Goal: Task Accomplishment & Management: Use online tool/utility

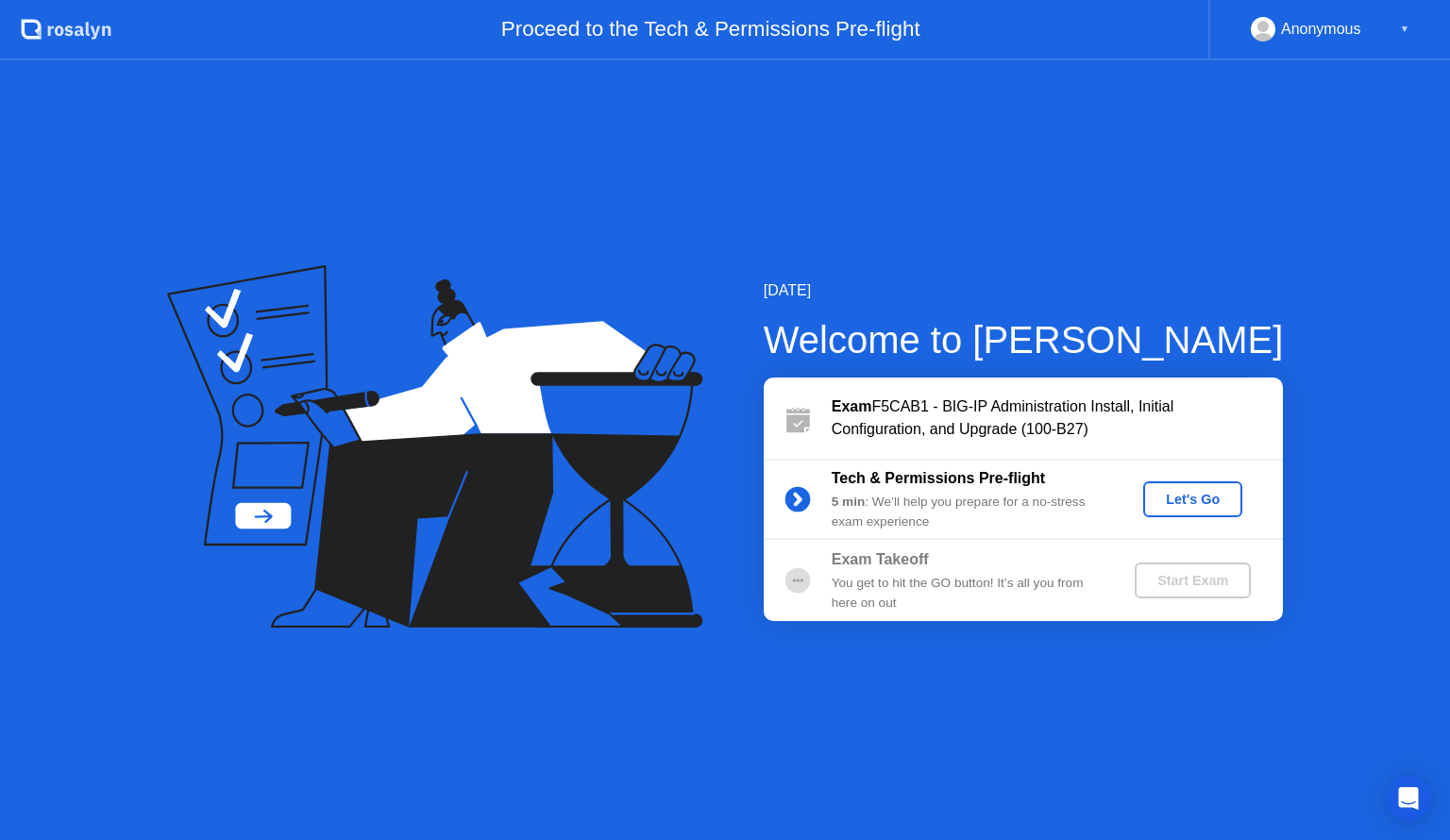
click at [1192, 495] on div "Let's Go" at bounding box center [1193, 499] width 84 height 15
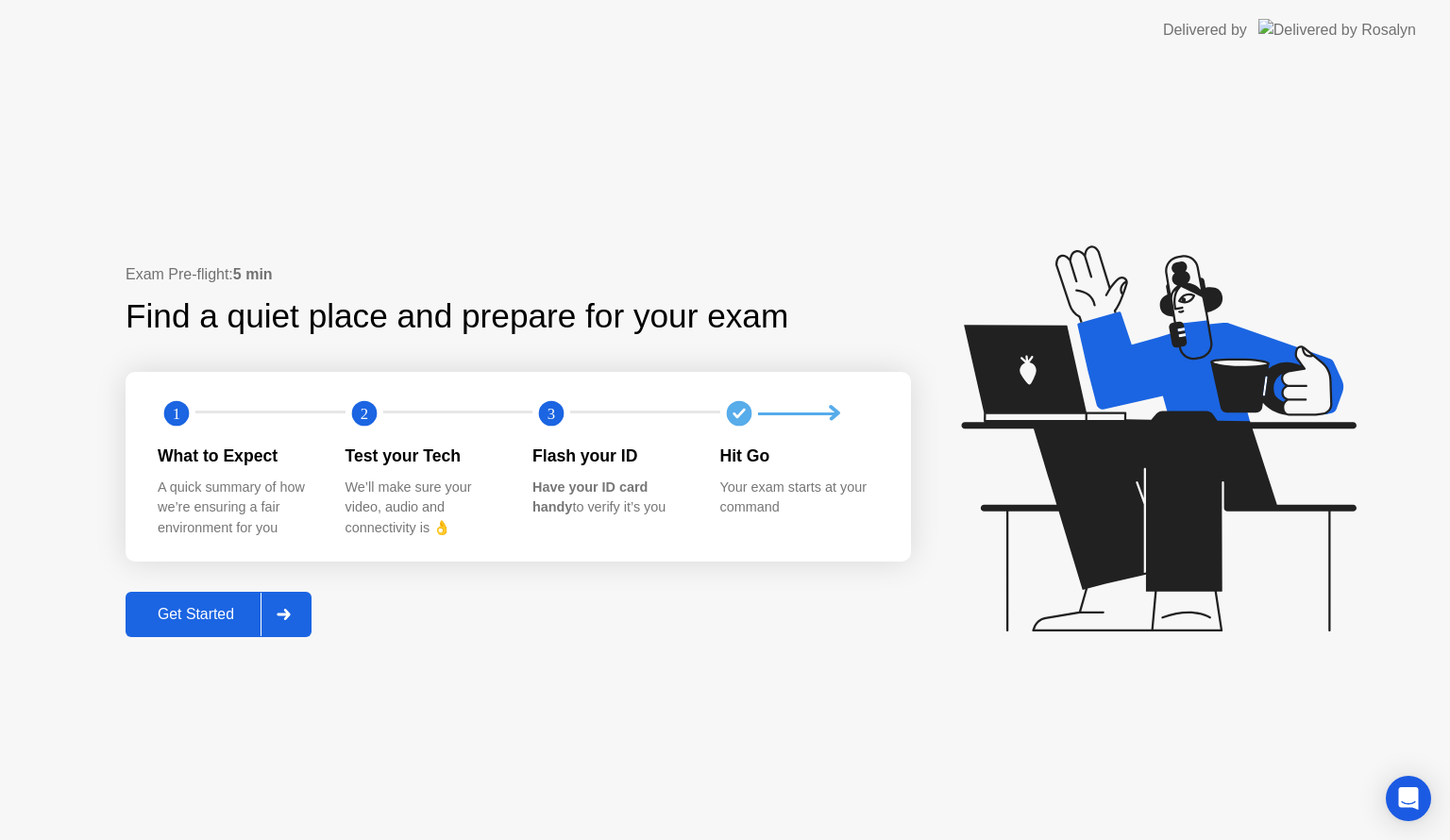
click at [287, 618] on icon at bounding box center [284, 615] width 14 height 12
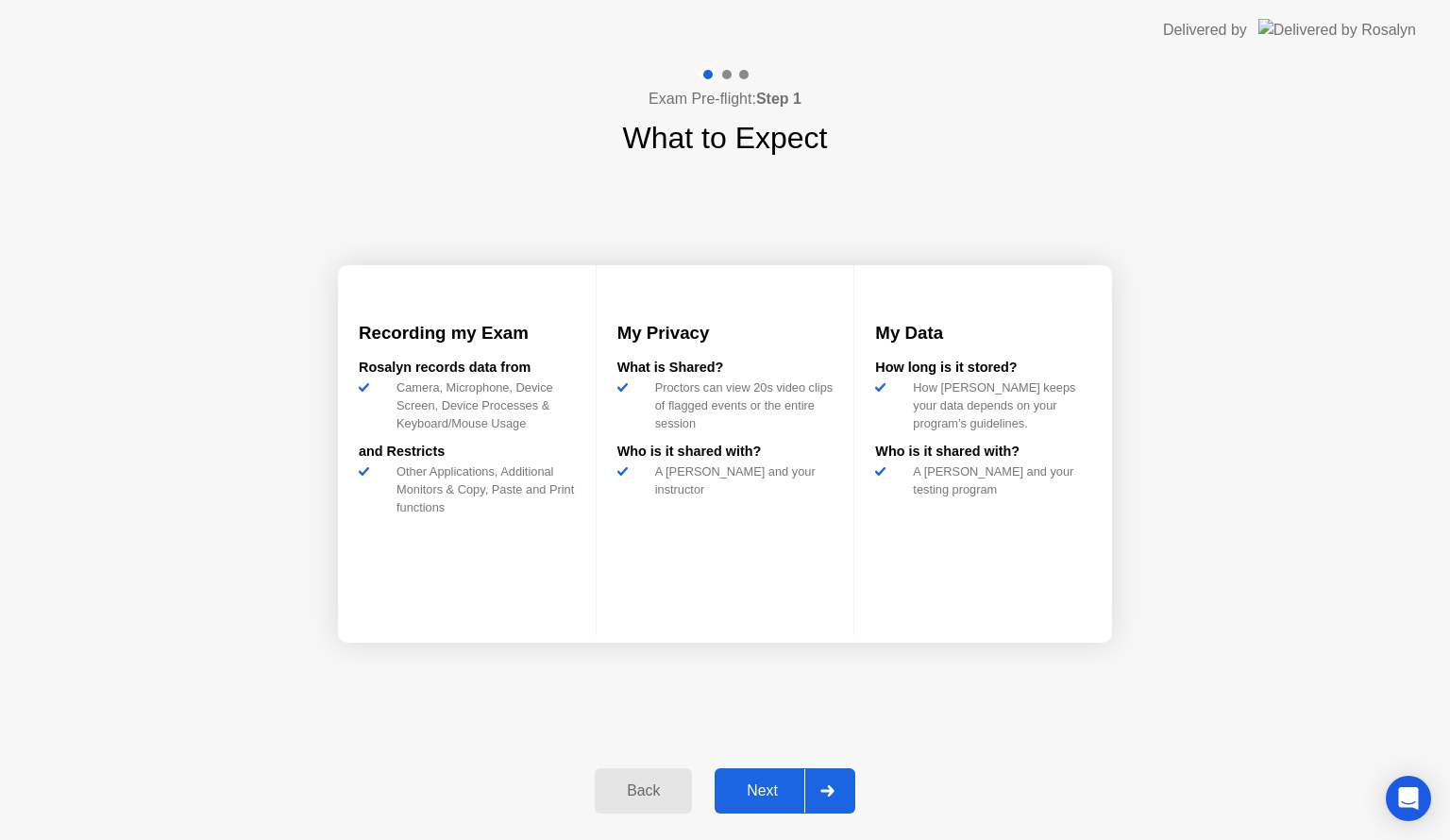
click at [750, 795] on div "Next" at bounding box center [762, 791] width 84 height 17
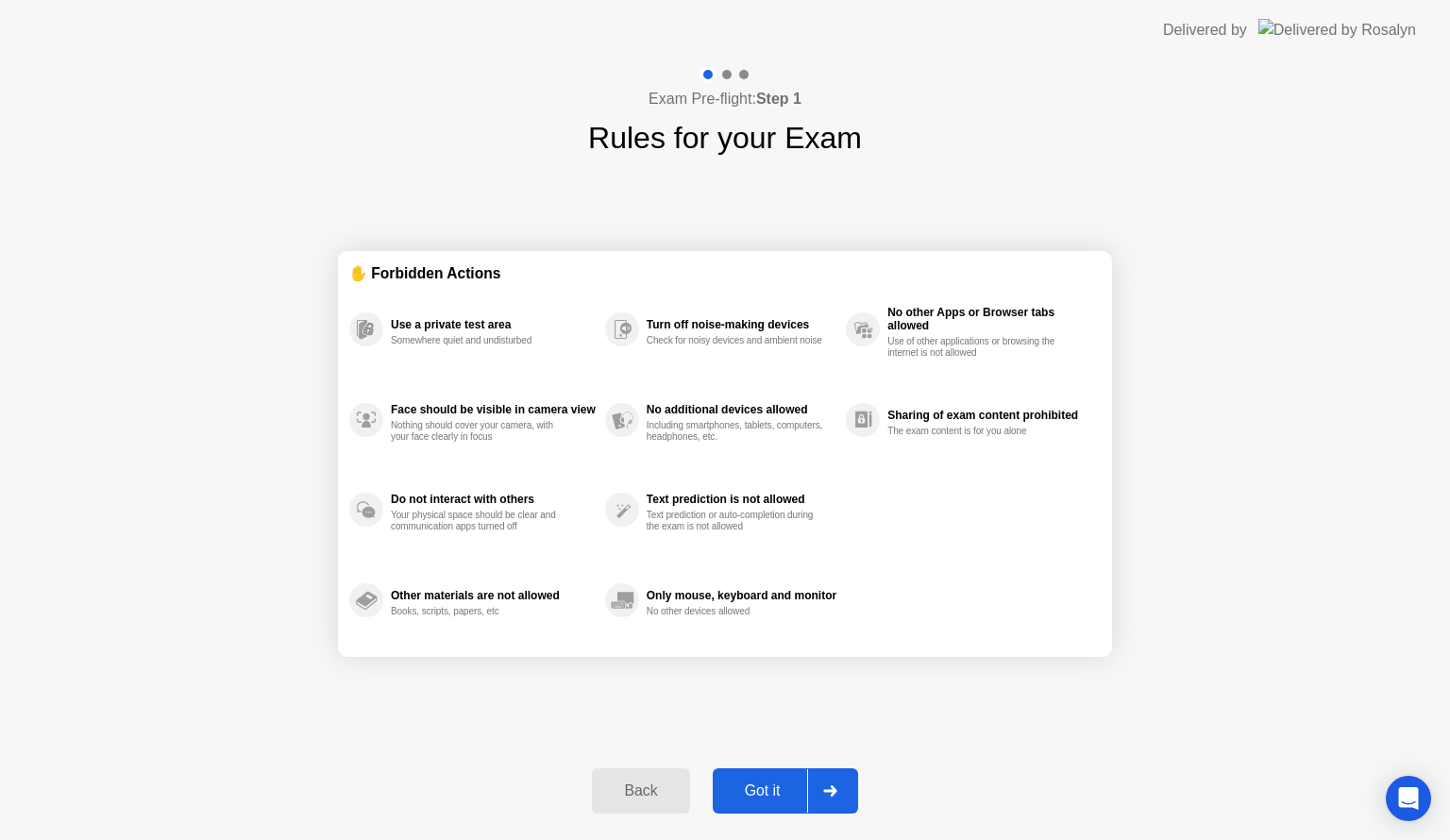
click at [750, 795] on div "Got it" at bounding box center [763, 791] width 89 height 17
select select "**********"
select select "*******"
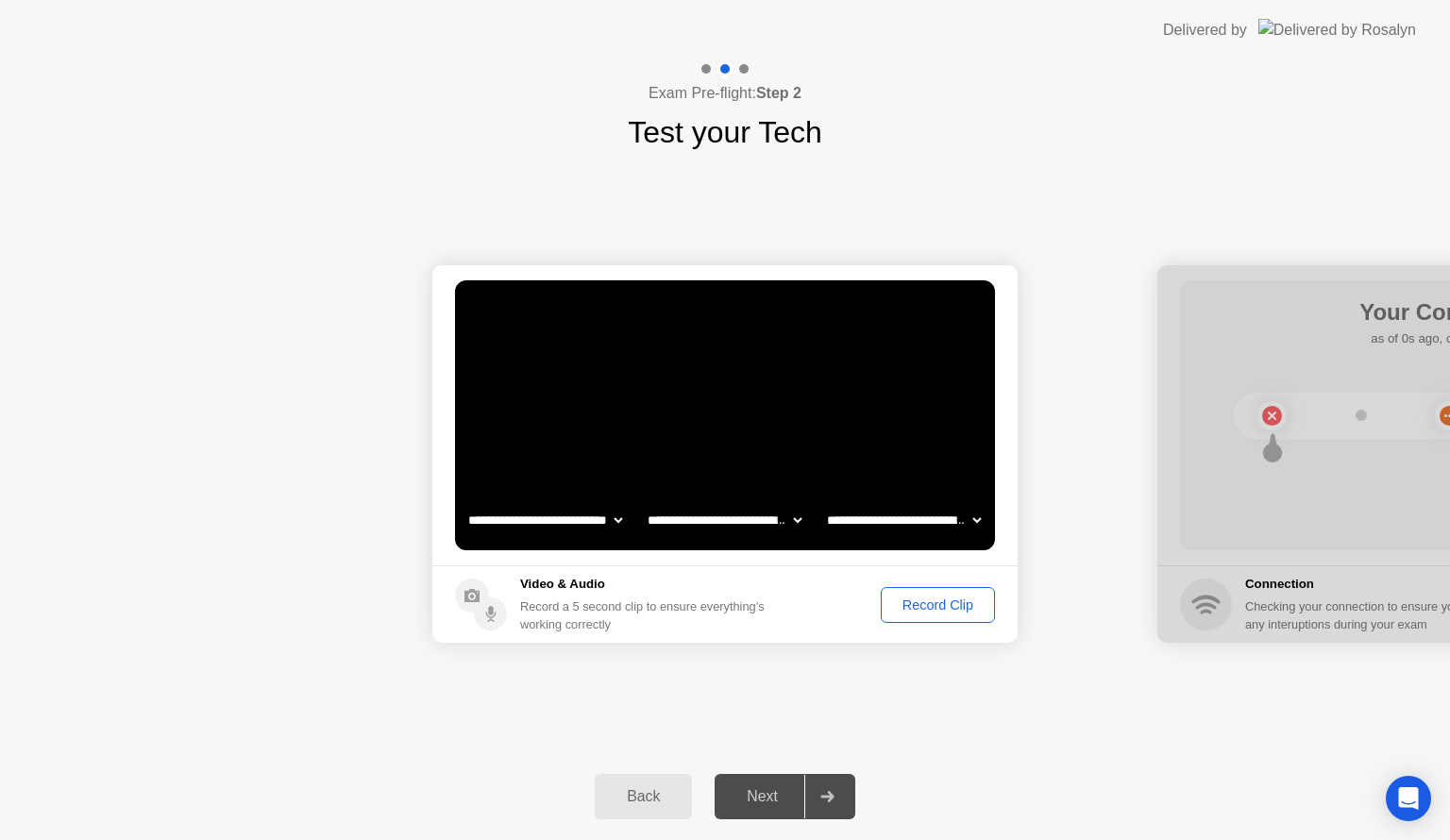
click at [925, 601] on div "Record Clip" at bounding box center [938, 605] width 101 height 15
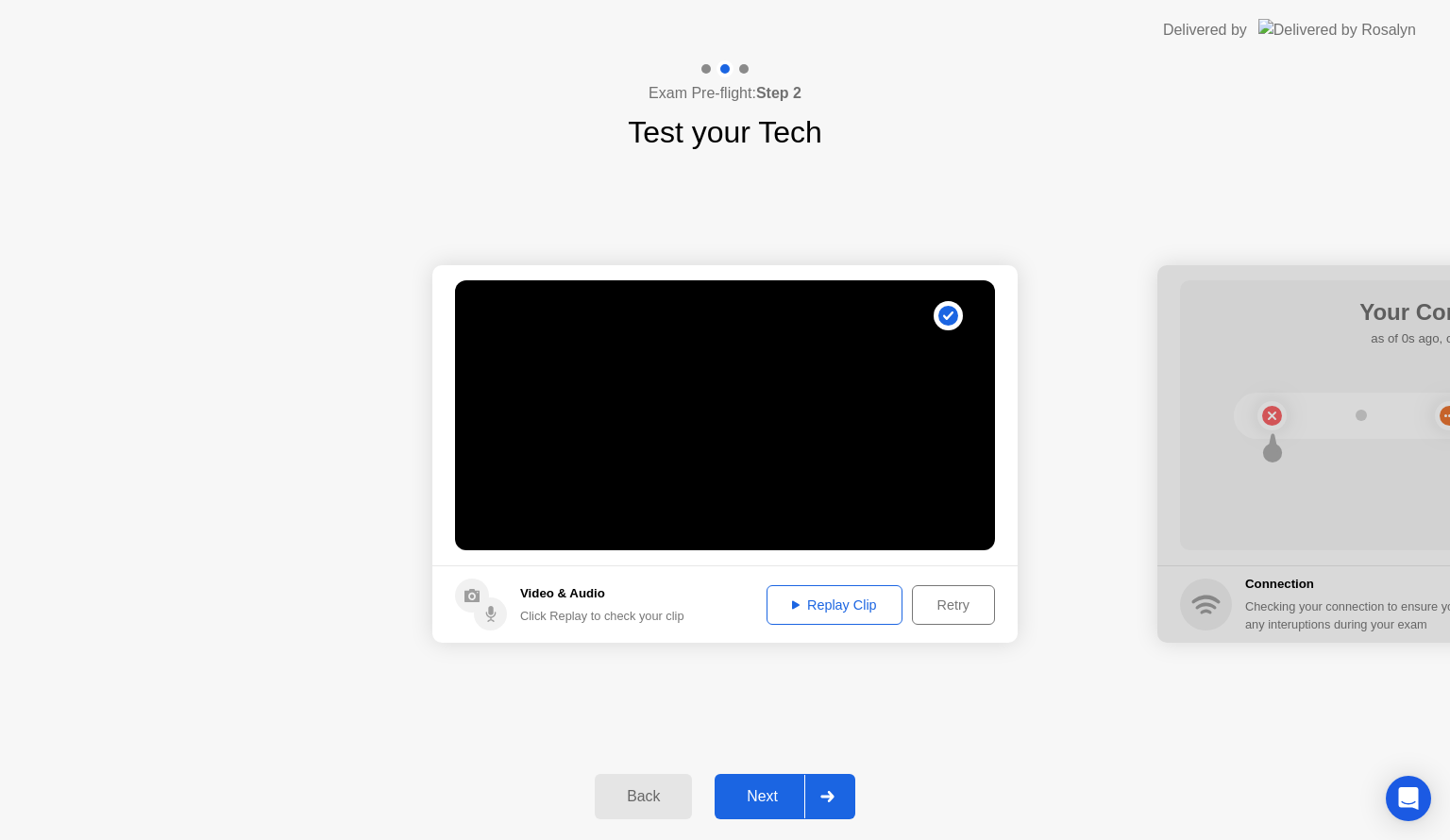
click at [857, 597] on div "Replay Clip" at bounding box center [834, 605] width 123 height 15
click at [772, 788] on div "Next" at bounding box center [762, 796] width 84 height 17
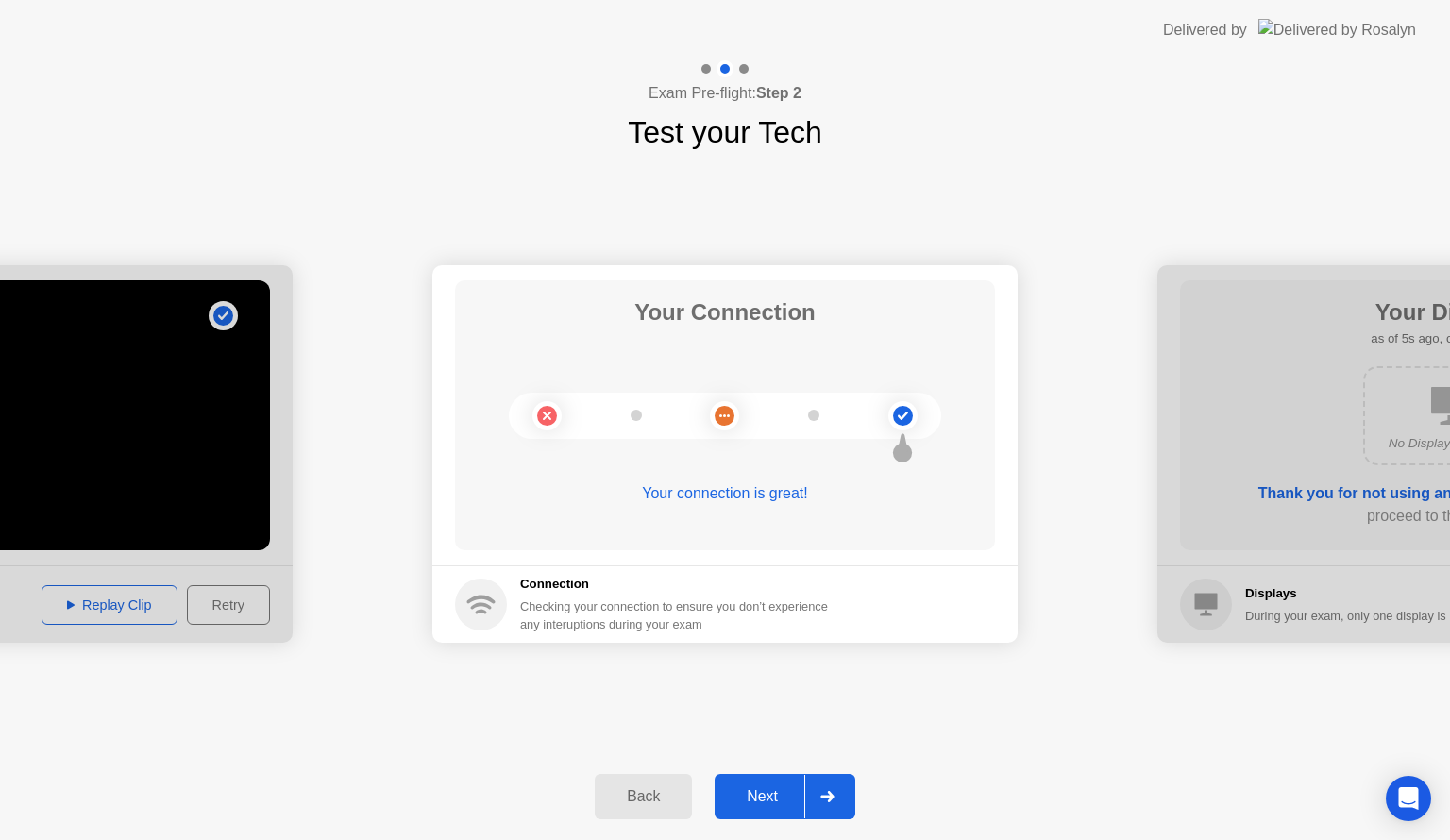
click at [770, 798] on div "Next" at bounding box center [762, 796] width 84 height 17
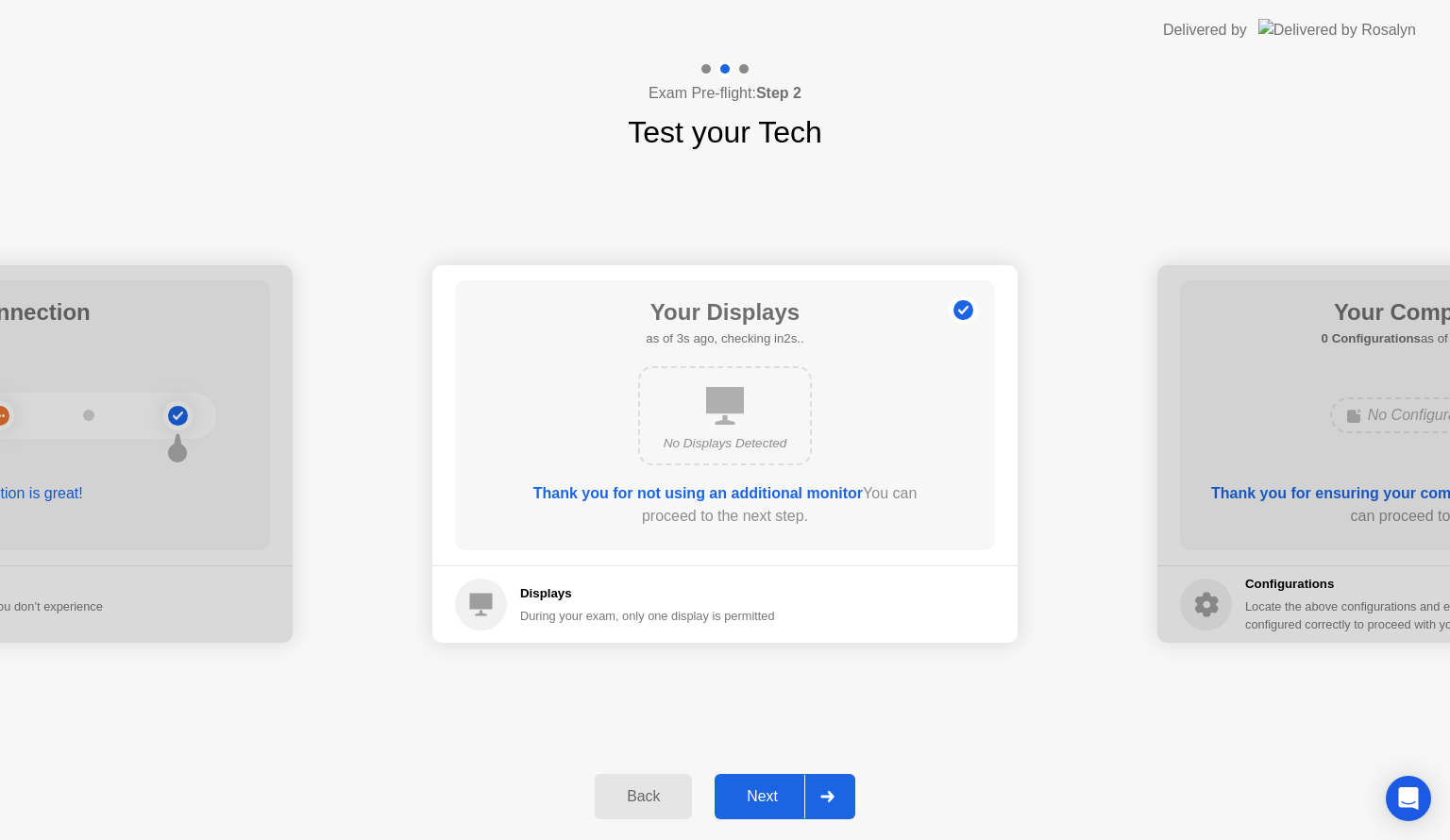
click at [777, 796] on div "Next" at bounding box center [762, 796] width 84 height 17
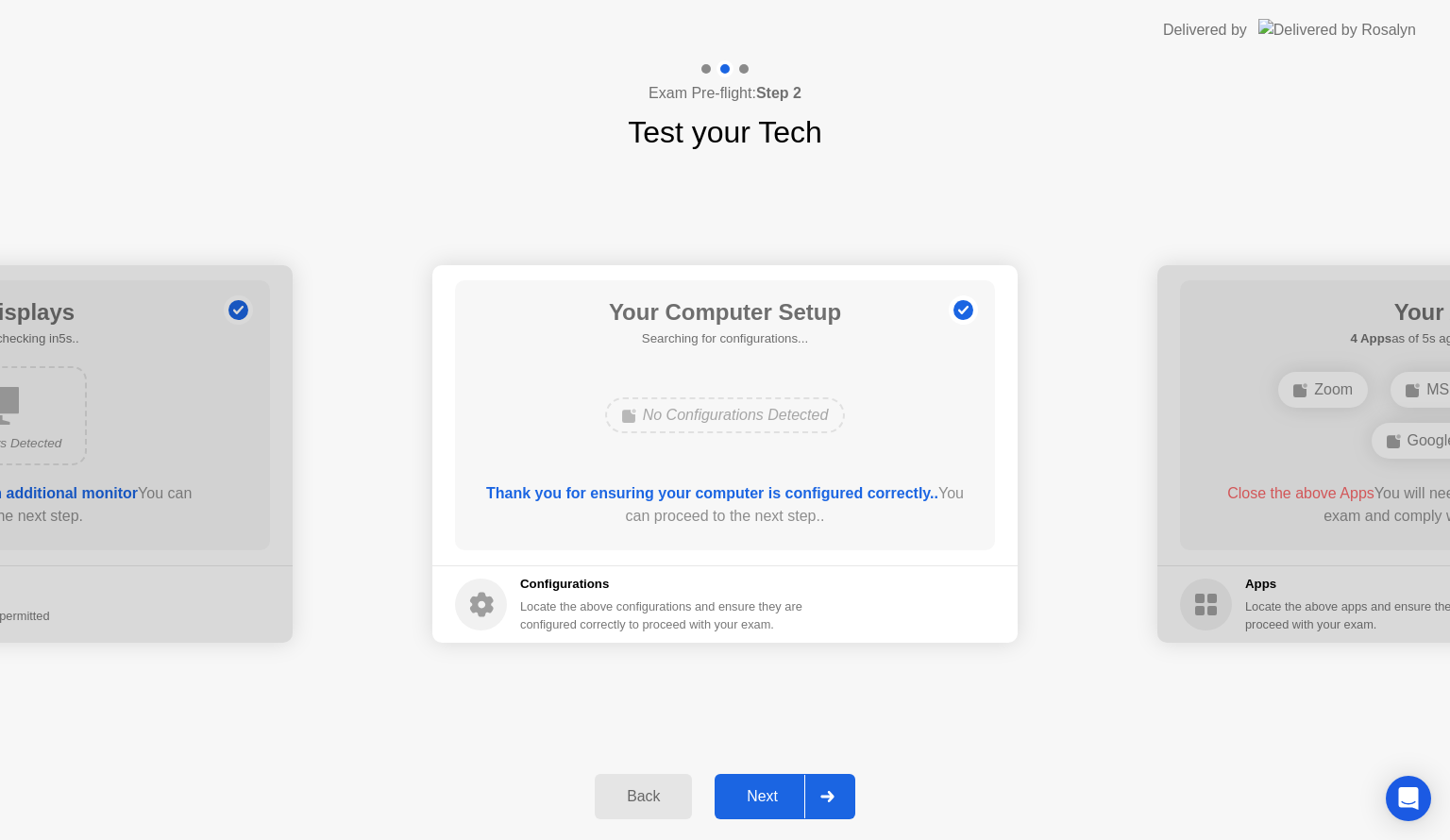
click at [777, 796] on div "Next" at bounding box center [762, 796] width 84 height 17
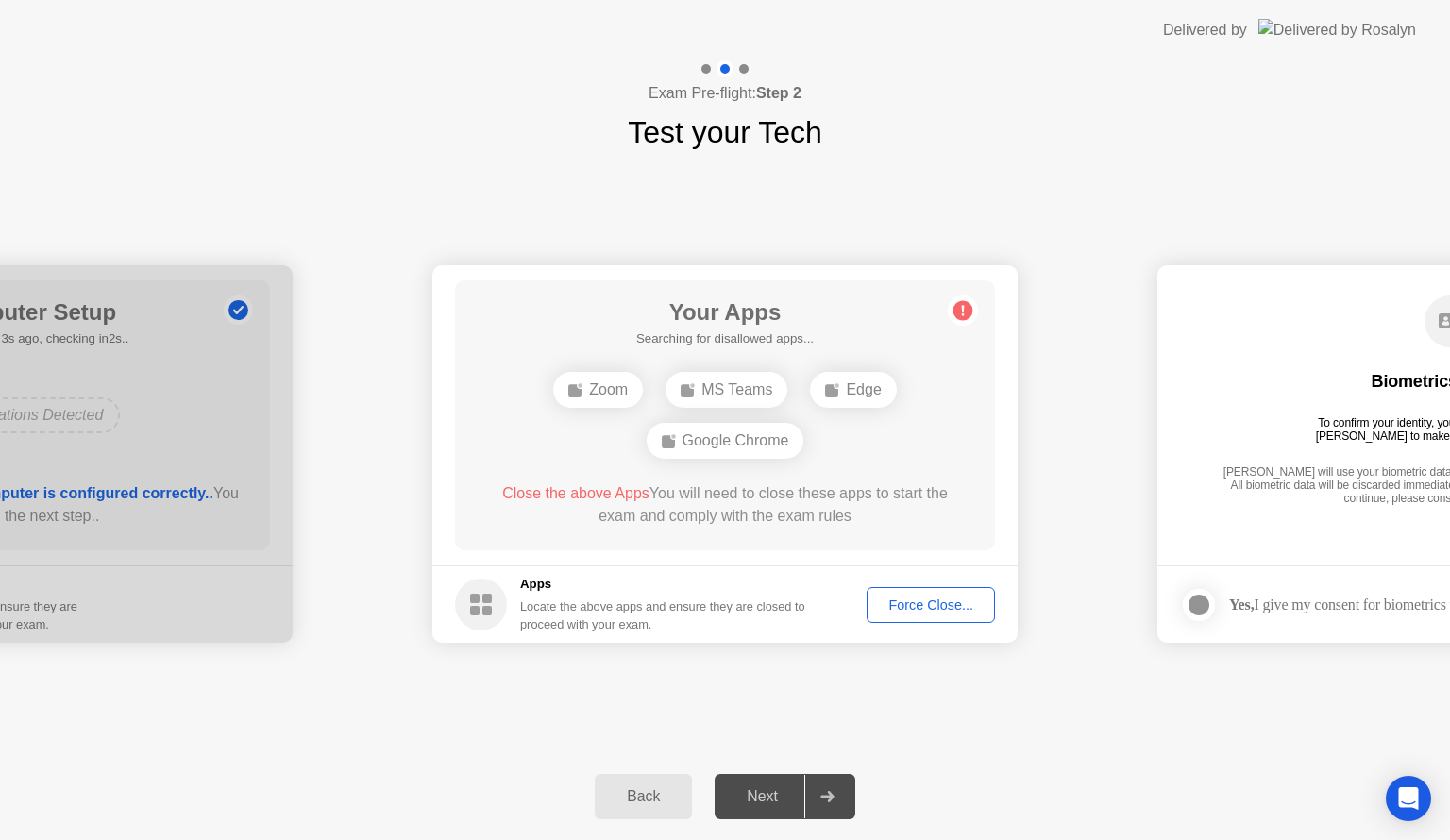
click at [929, 604] on div "Force Close..." at bounding box center [930, 605] width 115 height 15
click at [788, 413] on div "Edge" at bounding box center [781, 415] width 86 height 36
click at [782, 421] on div "Edge" at bounding box center [725, 415] width 433 height 51
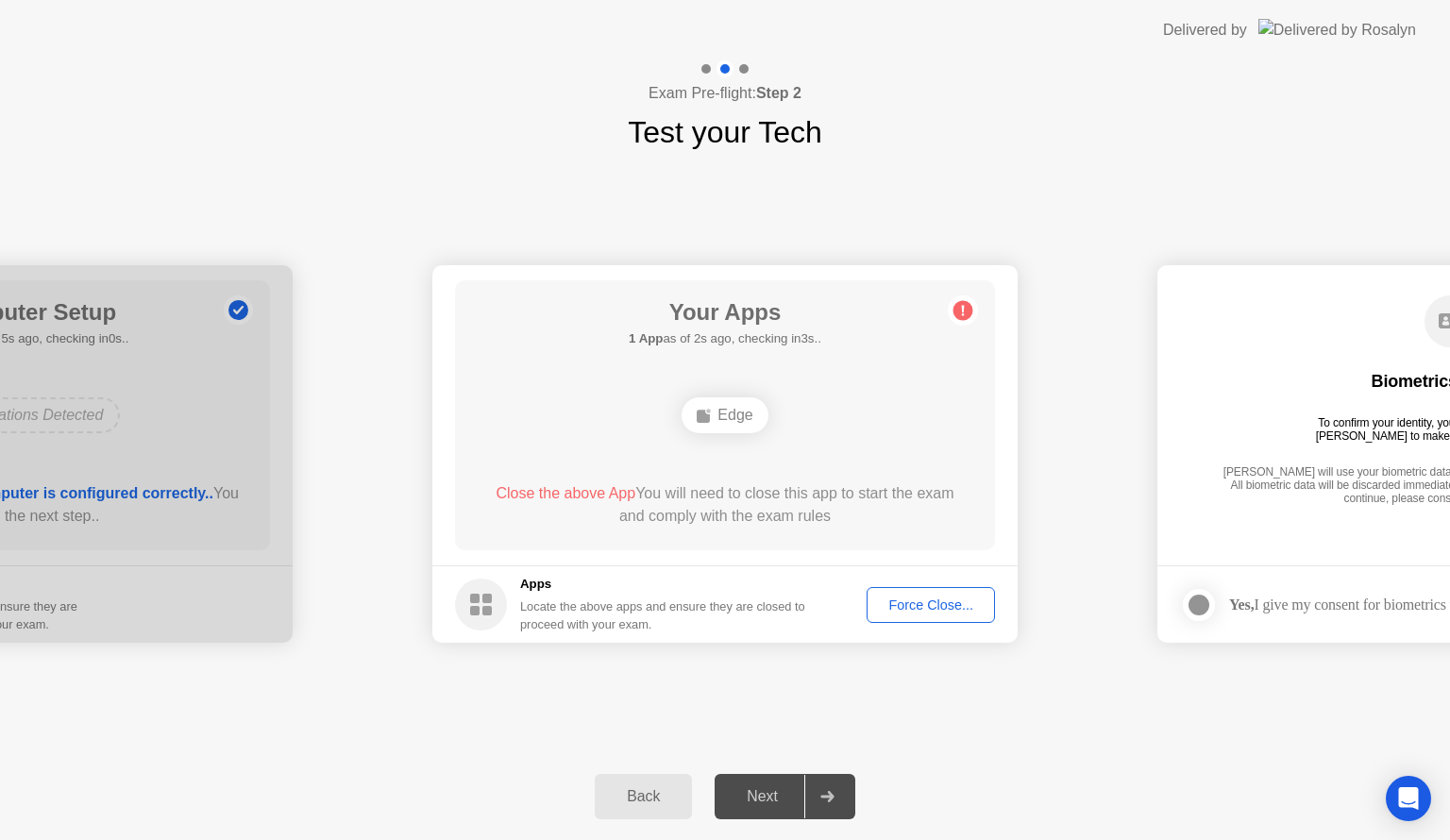
click at [733, 413] on div "Edge" at bounding box center [724, 415] width 86 height 36
click at [925, 600] on div "Force Close..." at bounding box center [930, 605] width 115 height 15
click at [923, 606] on div "Force Close..." at bounding box center [930, 605] width 115 height 15
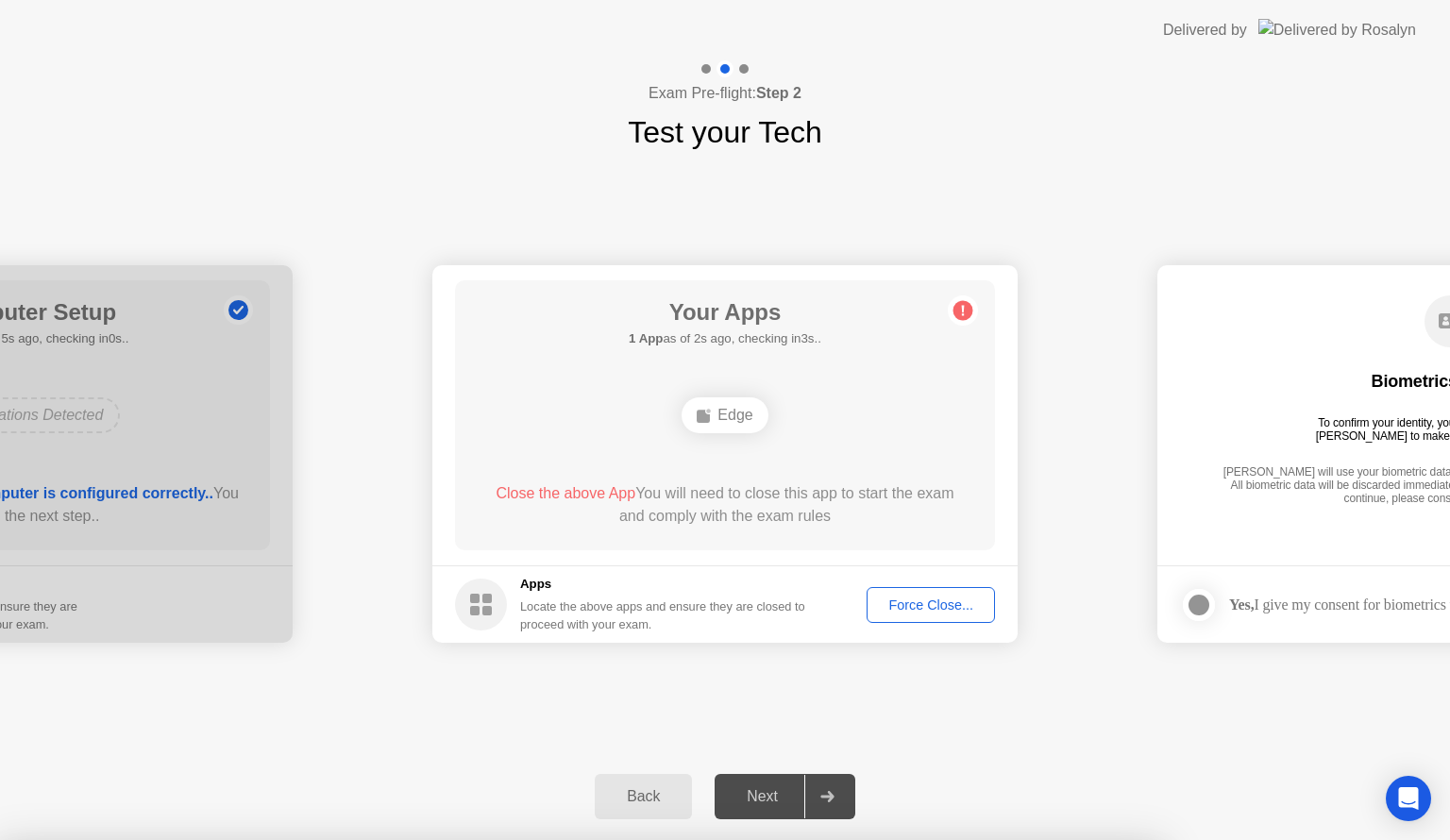
click at [585, 495] on span "Close the above App" at bounding box center [565, 493] width 139 height 16
click at [484, 609] on rect at bounding box center [487, 611] width 10 height 10
click at [727, 407] on div "Edge" at bounding box center [724, 415] width 86 height 36
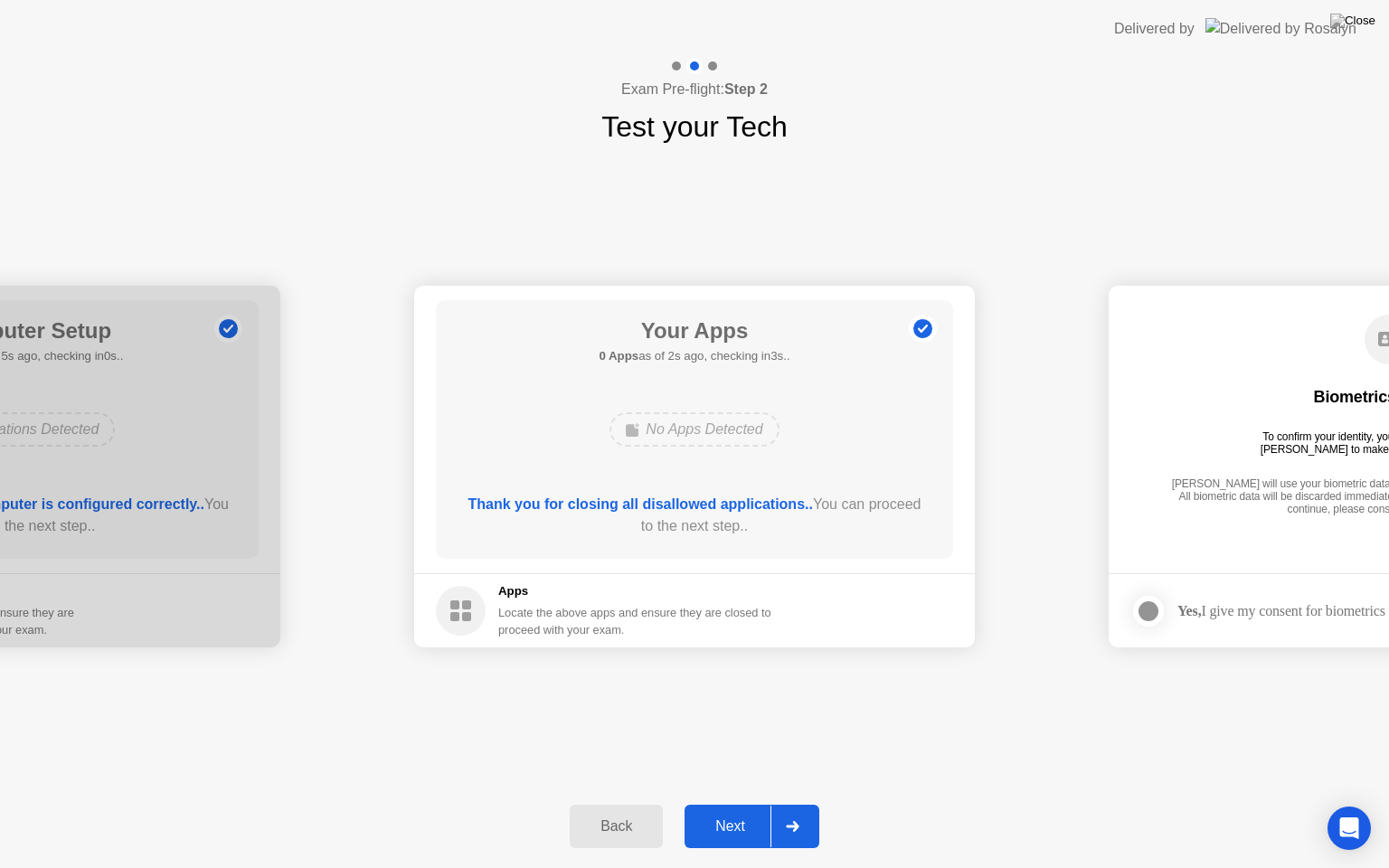
click at [742, 804] on div "Next" at bounding box center [730, 826] width 81 height 17
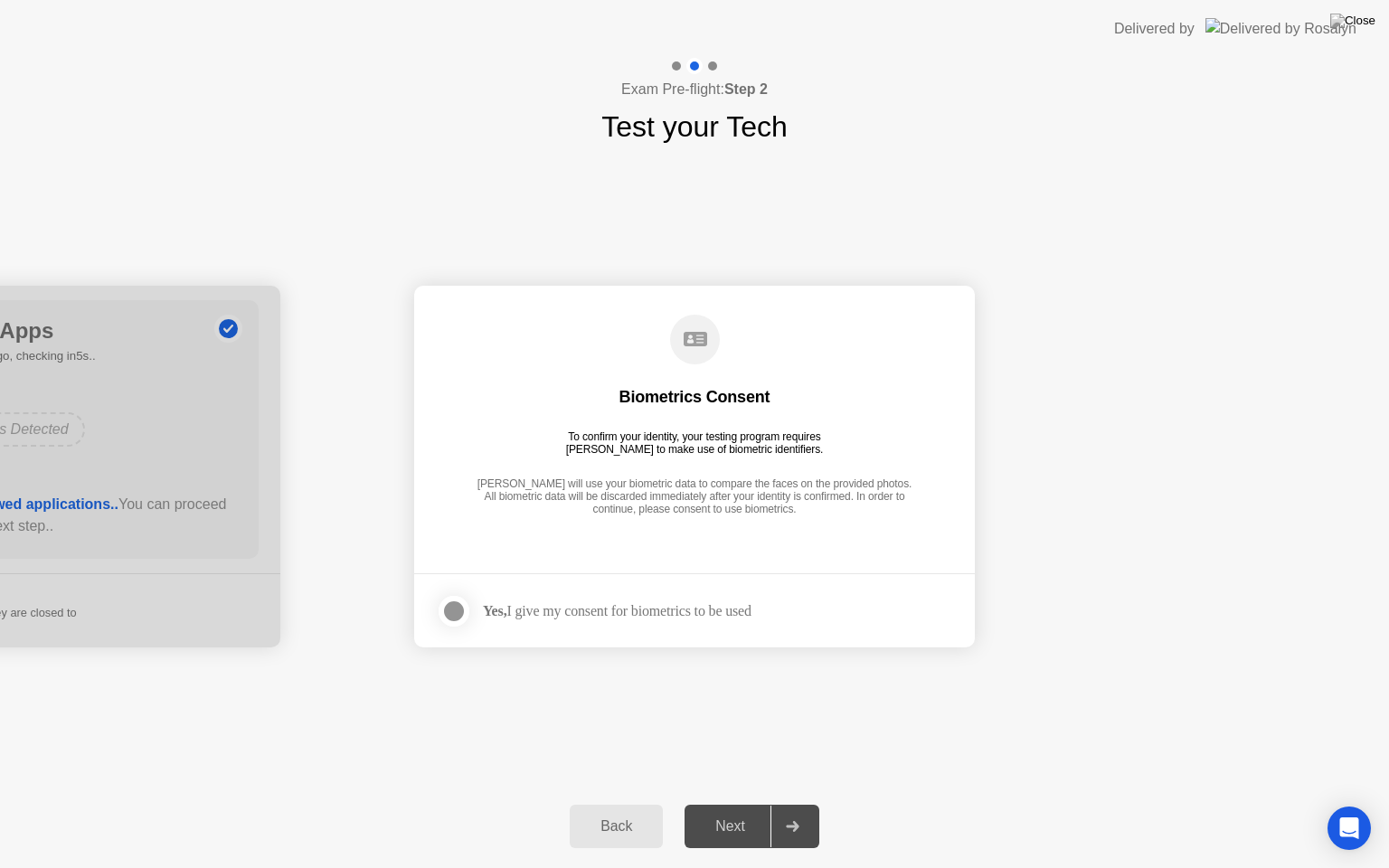
click at [456, 611] on div at bounding box center [453, 610] width 21 height 21
click at [734, 804] on div "Next" at bounding box center [730, 826] width 81 height 17
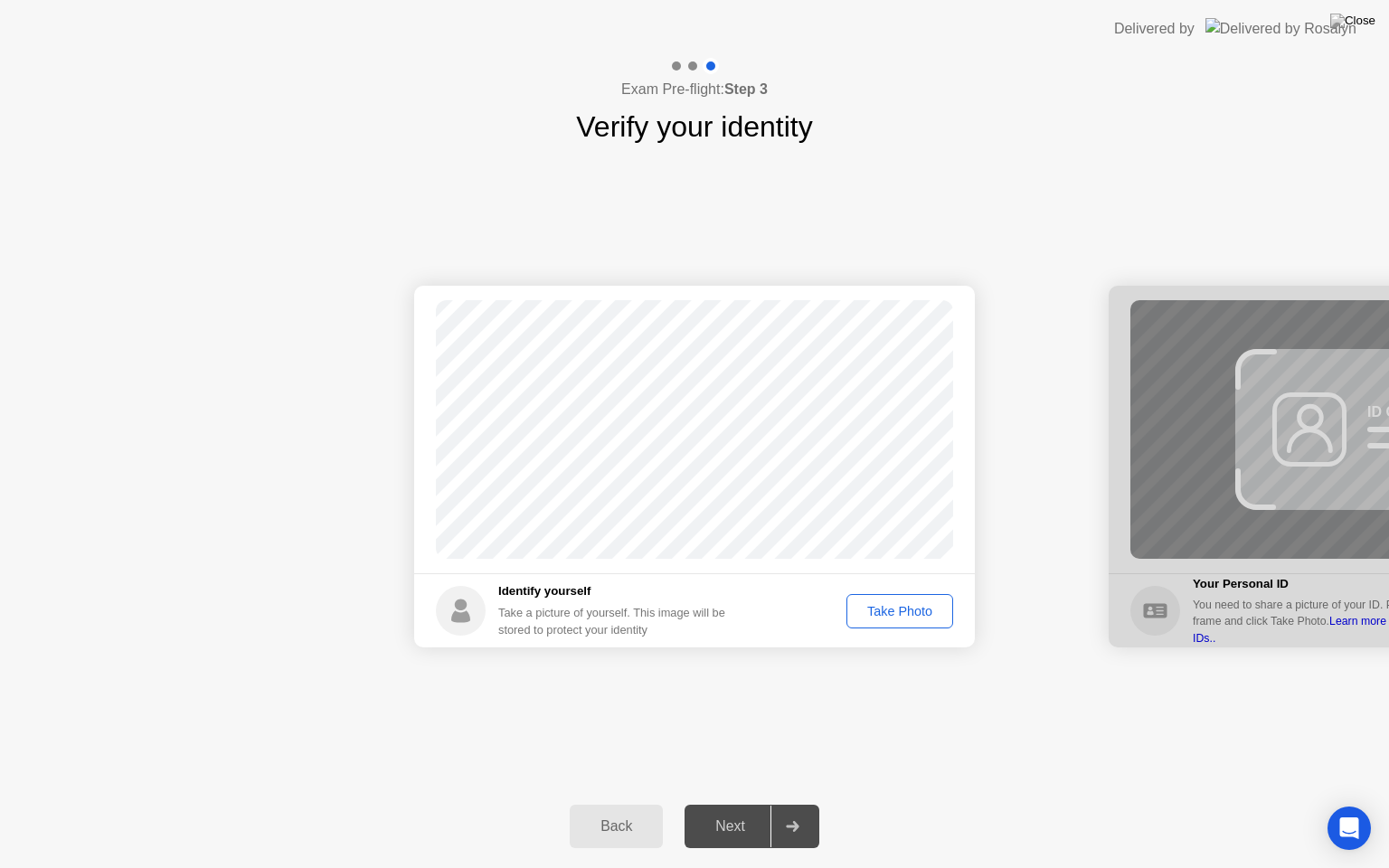
click at [879, 607] on div "Take Photo" at bounding box center [899, 611] width 94 height 15
click at [708, 804] on div "Next" at bounding box center [730, 826] width 81 height 17
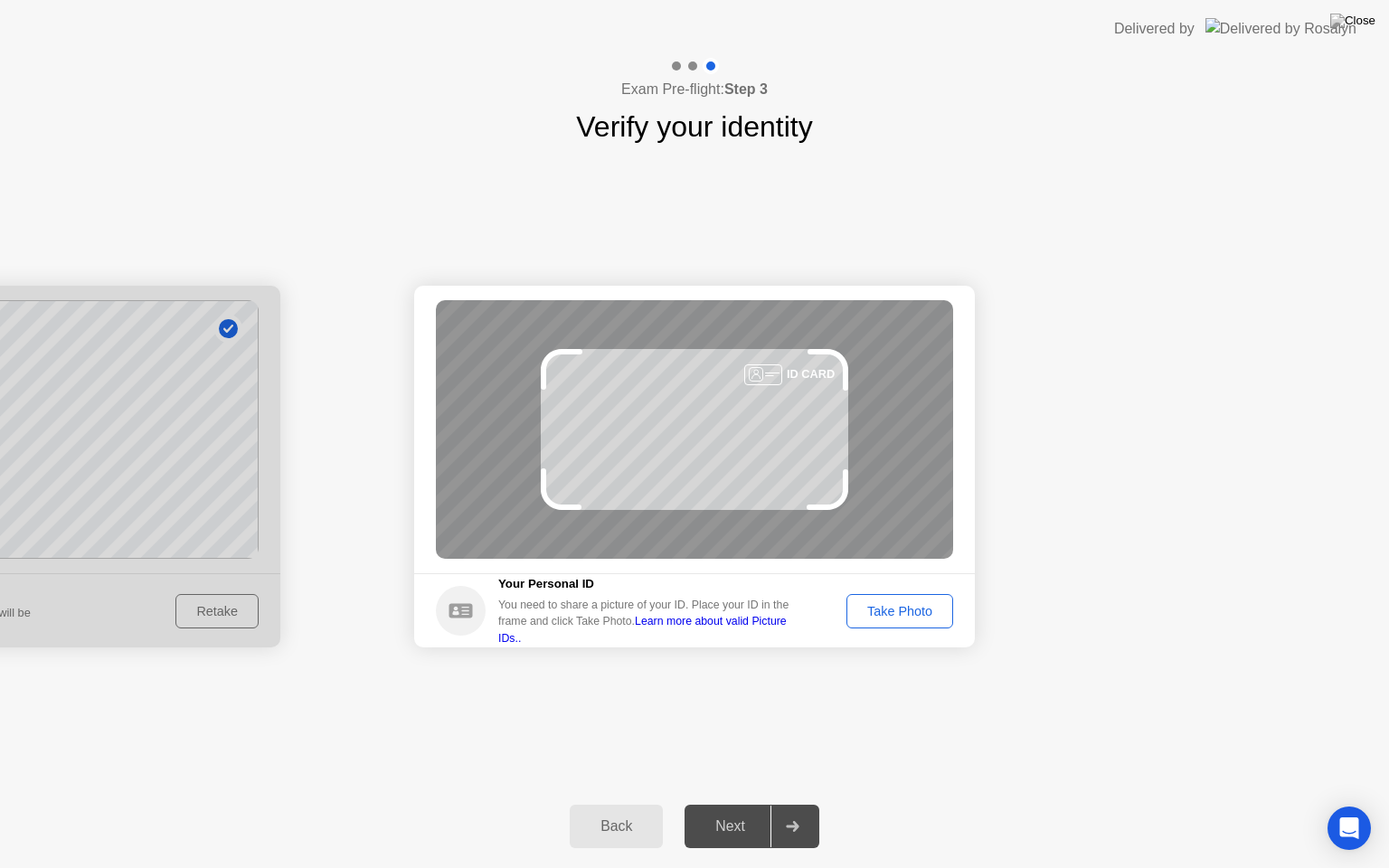
click at [913, 615] on div "Take Photo" at bounding box center [899, 611] width 94 height 15
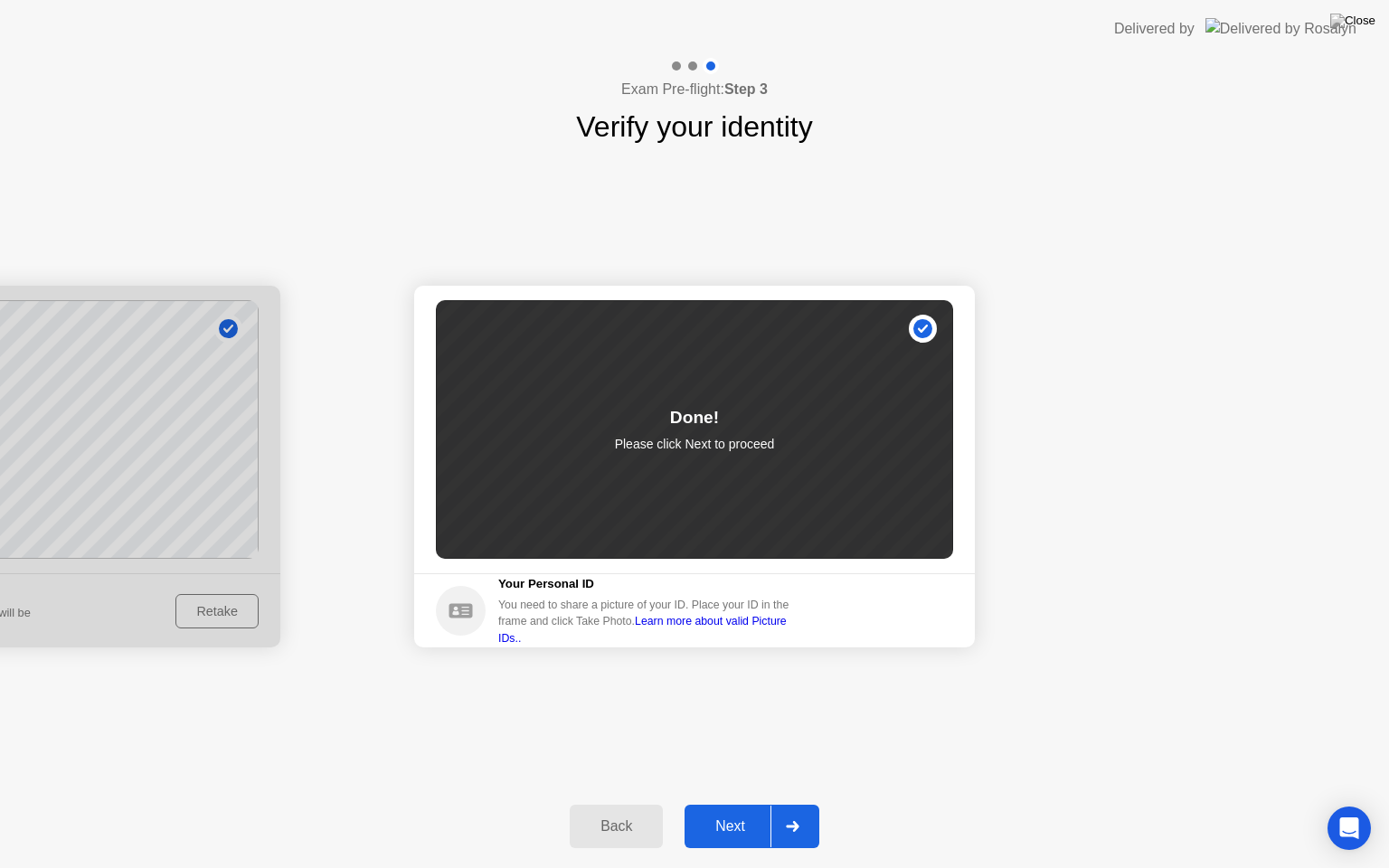
click at [745, 804] on div "Next" at bounding box center [730, 826] width 81 height 17
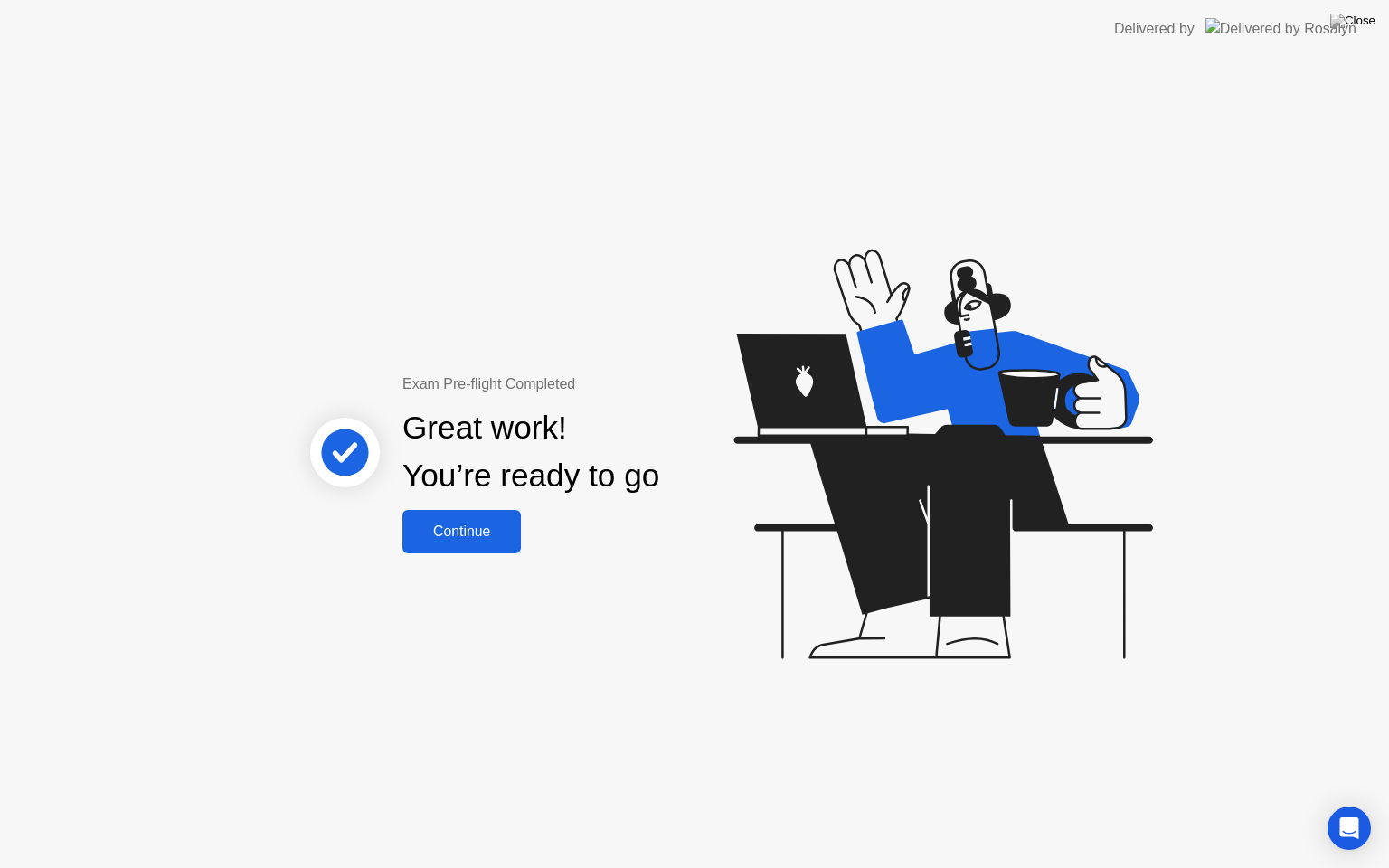
click at [447, 546] on button "Continue" at bounding box center [462, 531] width 119 height 44
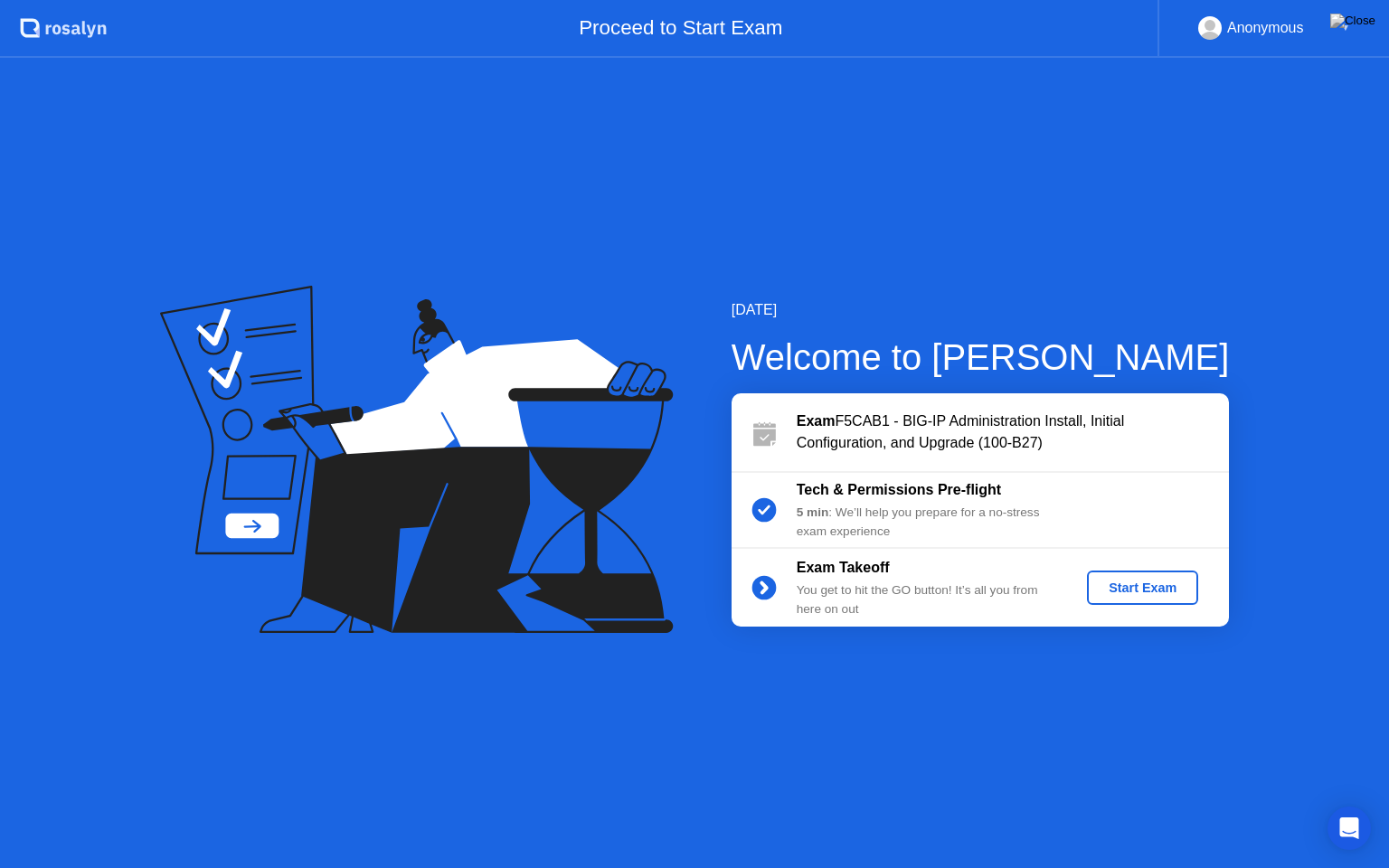
click at [1164, 583] on div "Start Exam" at bounding box center [1142, 588] width 96 height 15
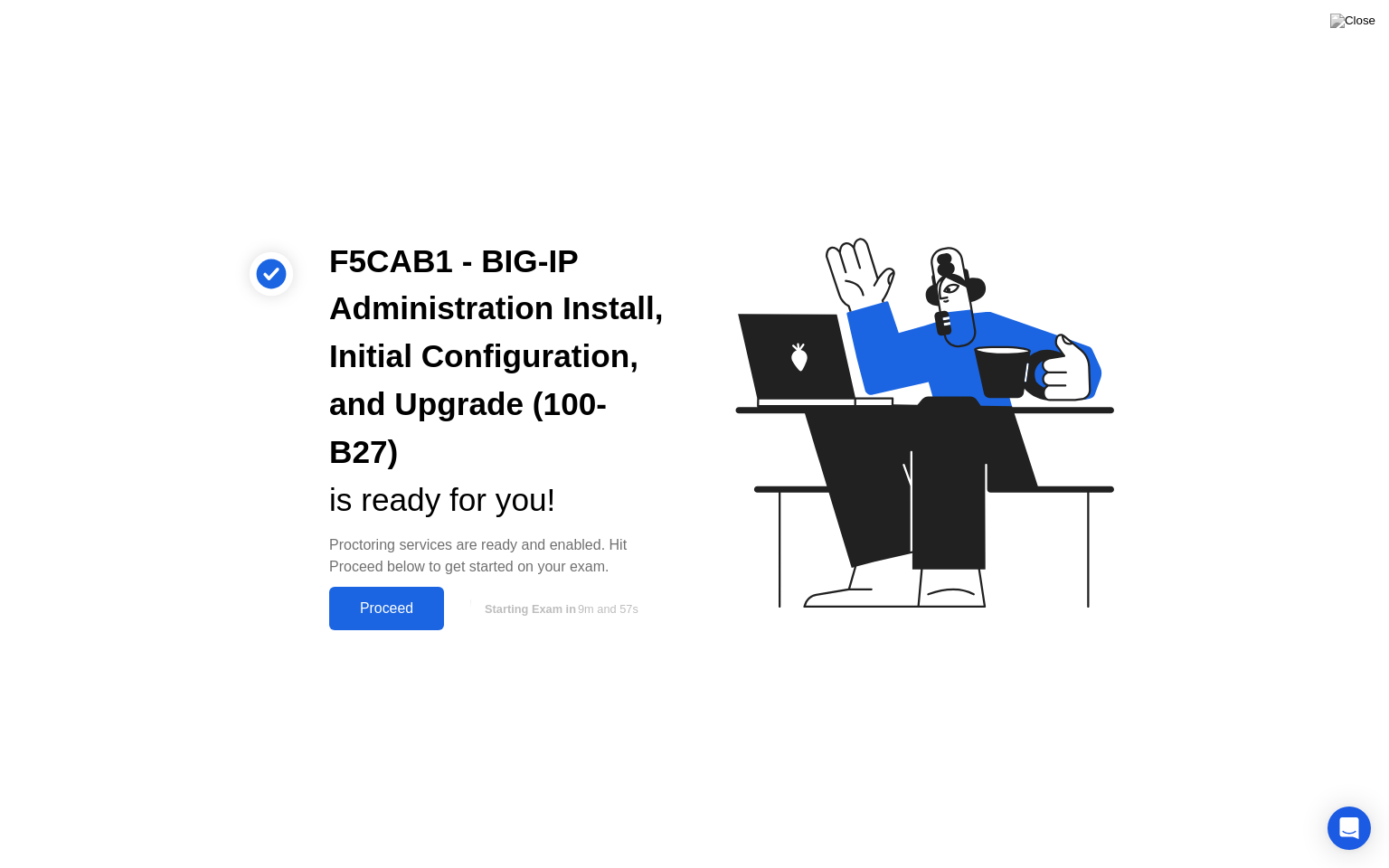
click at [371, 600] on div "Proceed" at bounding box center [387, 608] width 104 height 17
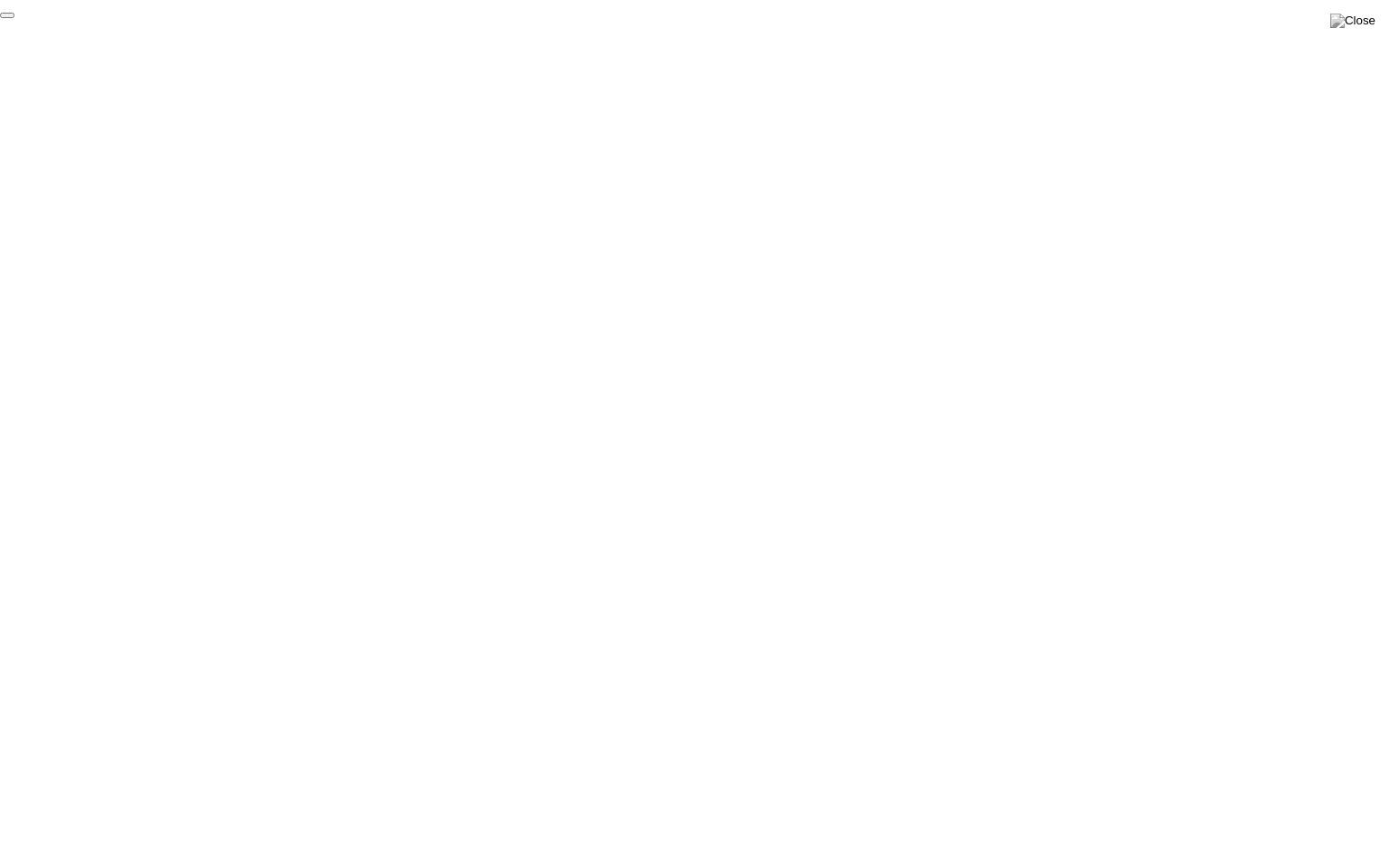
click div "End Proctoring Session"
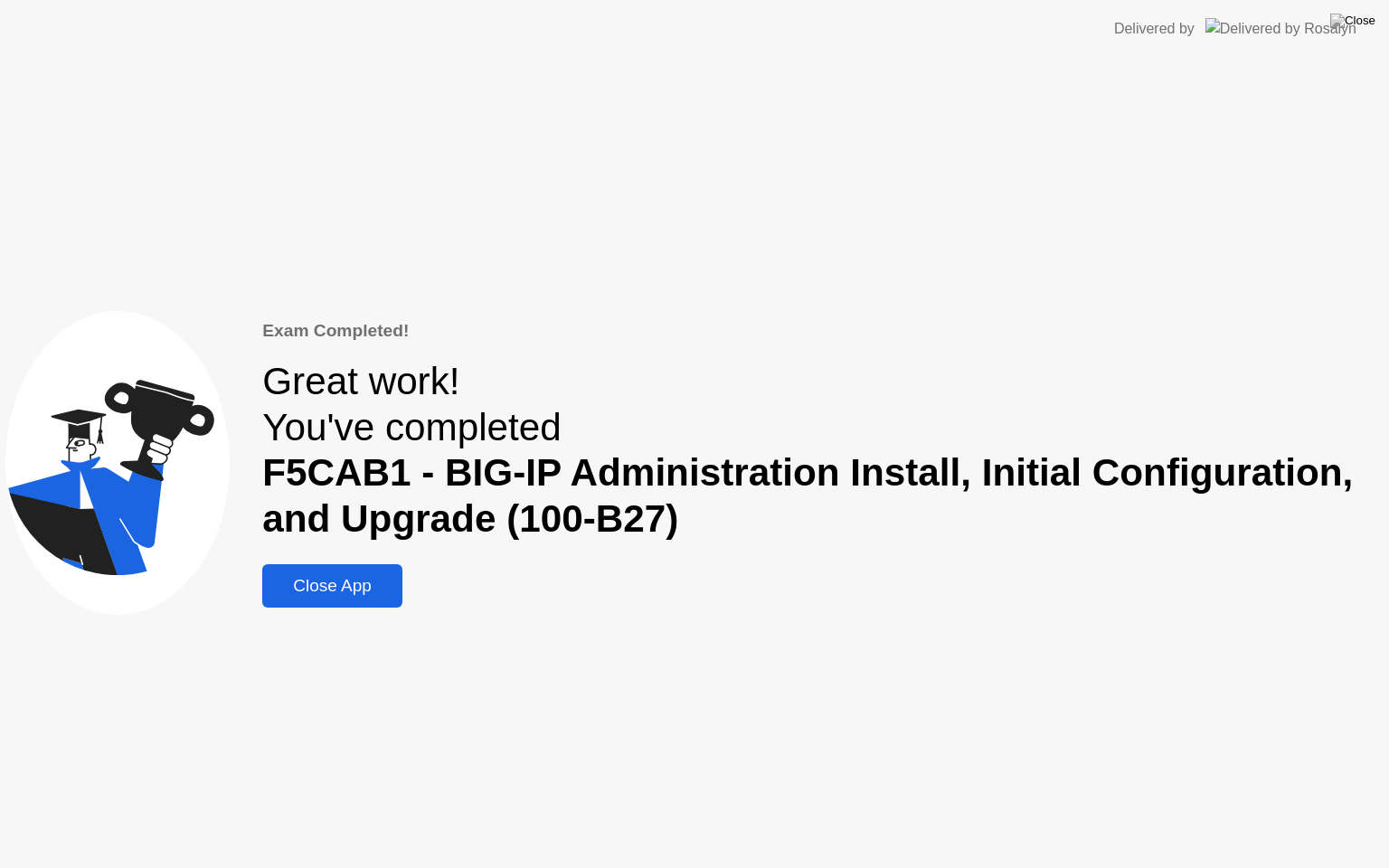
click at [340, 579] on div "Close App" at bounding box center [332, 585] width 129 height 19
